Goal: Task Accomplishment & Management: Manage account settings

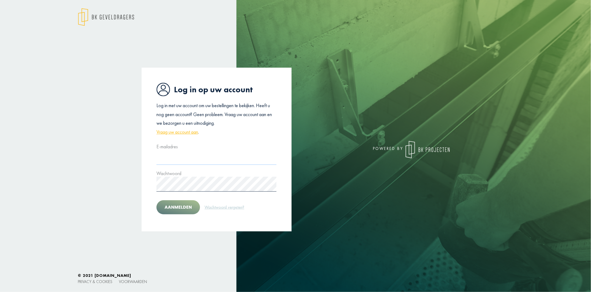
type input "**********"
click at [185, 207] on button "Aanmelden" at bounding box center [178, 207] width 44 height 14
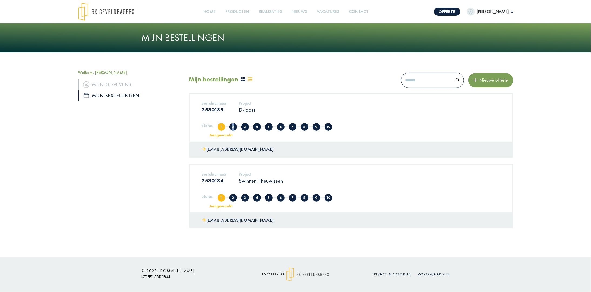
click at [232, 126] on span "2" at bounding box center [233, 127] width 8 height 8
drag, startPoint x: 232, startPoint y: 126, endPoint x: 245, endPoint y: 127, distance: 12.7
click at [245, 127] on span "3" at bounding box center [245, 127] width 8 height 8
click at [166, 128] on div "Welkom, [PERSON_NAME] gegevens Mijn bestellingen" at bounding box center [129, 149] width 111 height 158
click at [114, 85] on link "Mijn gegevens" at bounding box center [129, 84] width 103 height 11
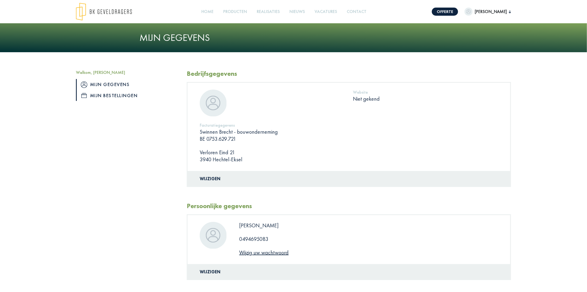
click at [111, 92] on link "Mijn bestellingen" at bounding box center [127, 95] width 103 height 11
